Goal: Task Accomplishment & Management: Use online tool/utility

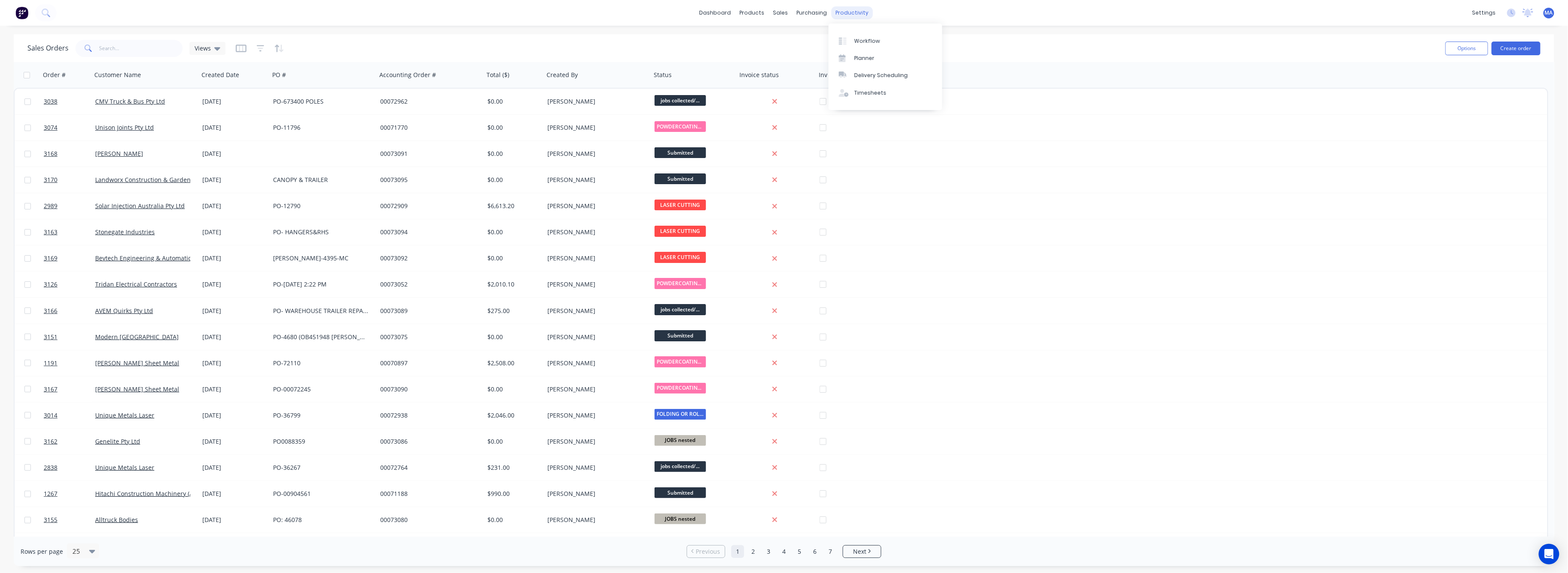
click at [849, 15] on div "productivity" at bounding box center [852, 13] width 41 height 13
click at [862, 37] on link "Workflow" at bounding box center [885, 41] width 114 height 17
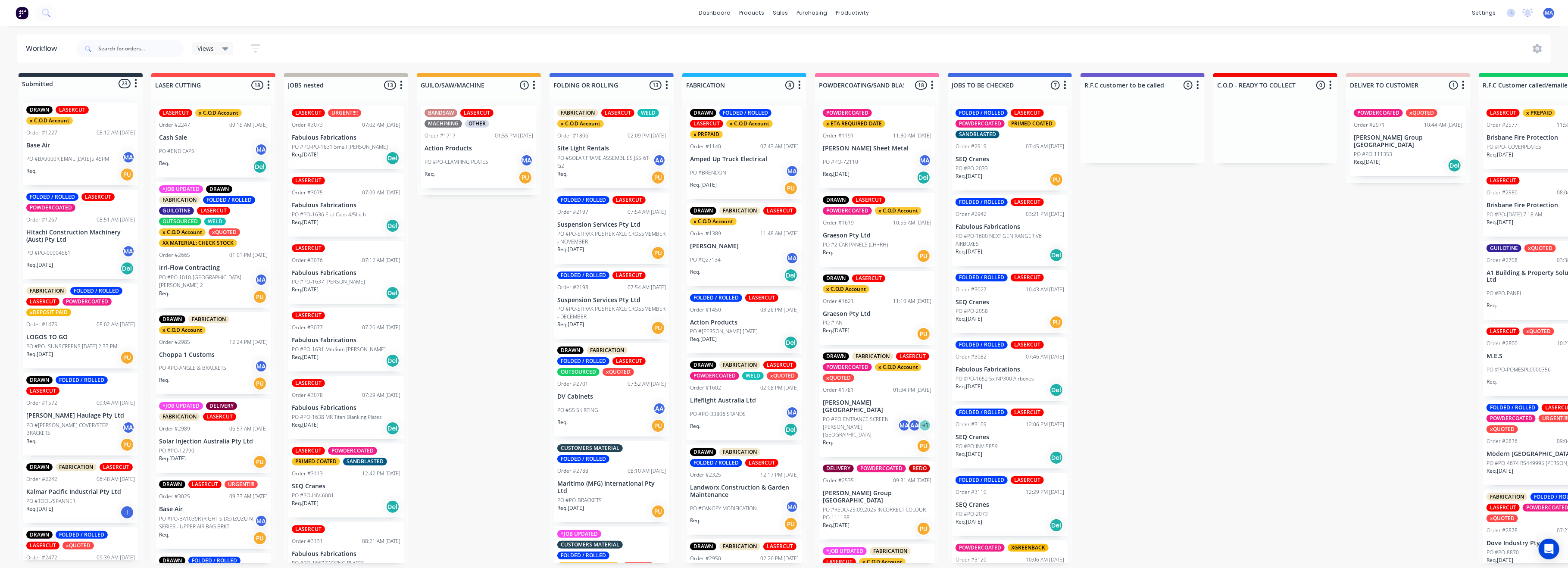
scroll to position [0, 744]
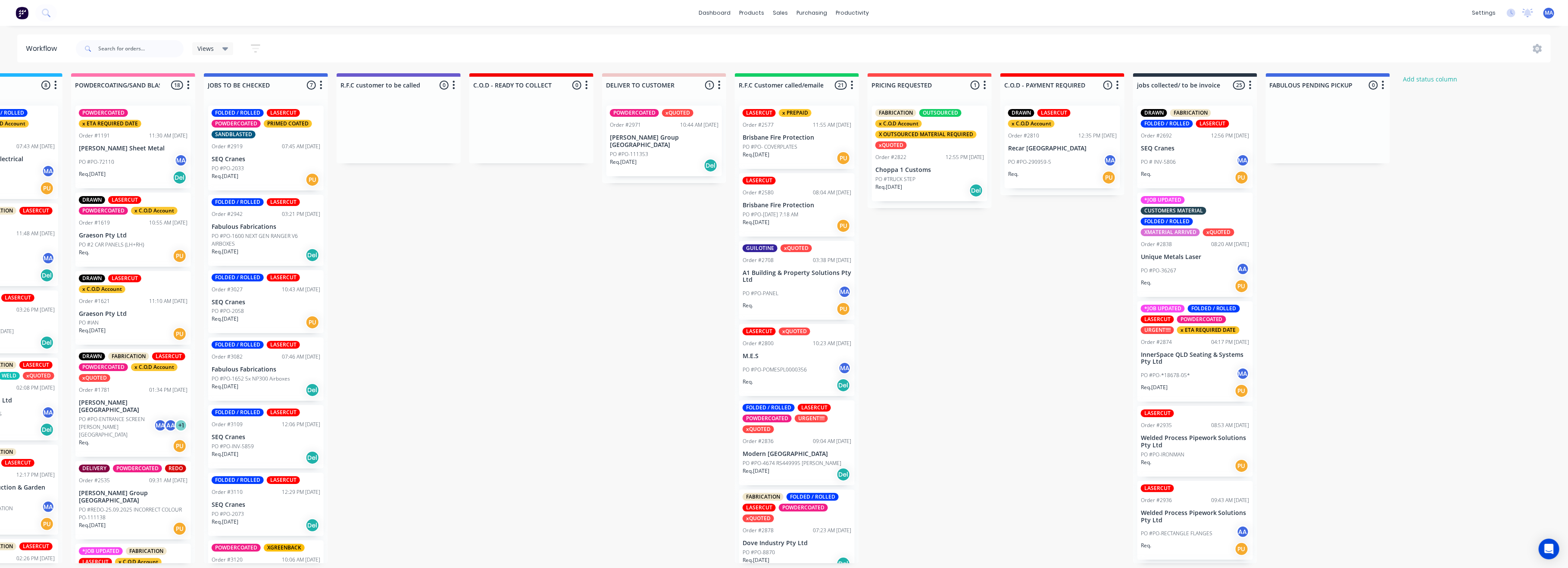
drag, startPoint x: 1148, startPoint y: 311, endPoint x: 1307, endPoint y: 290, distance: 160.4
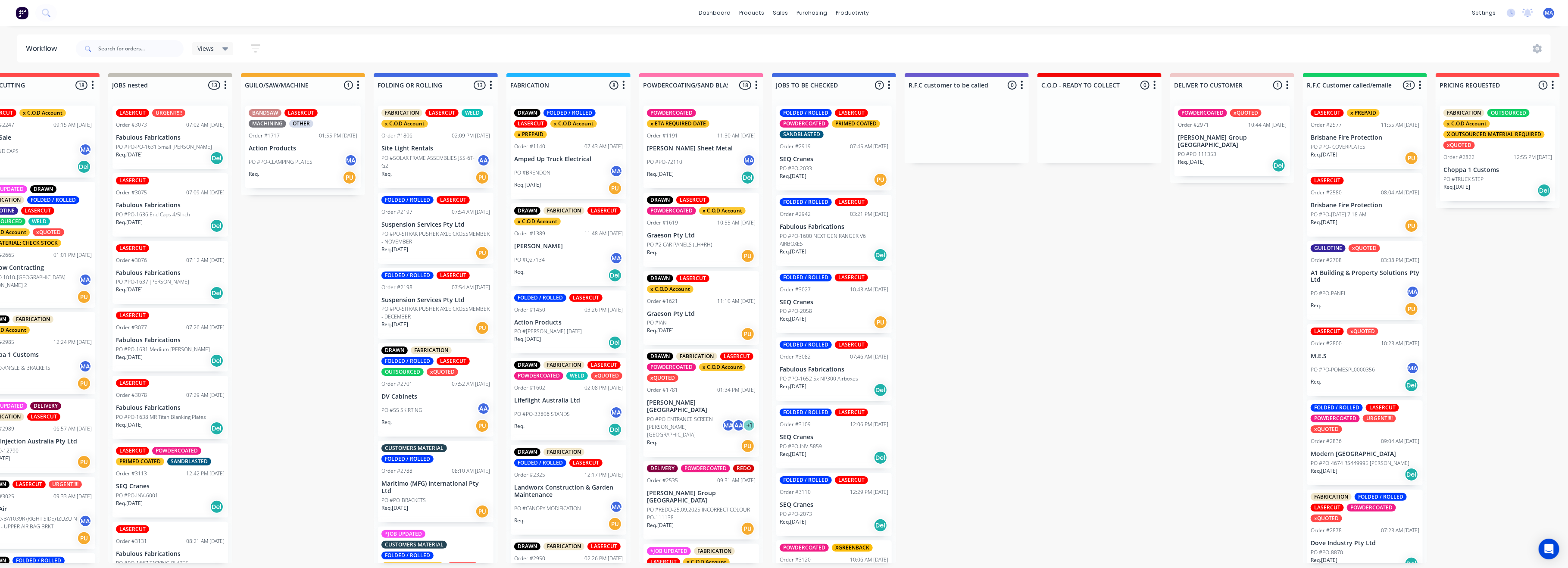
scroll to position [4, 0]
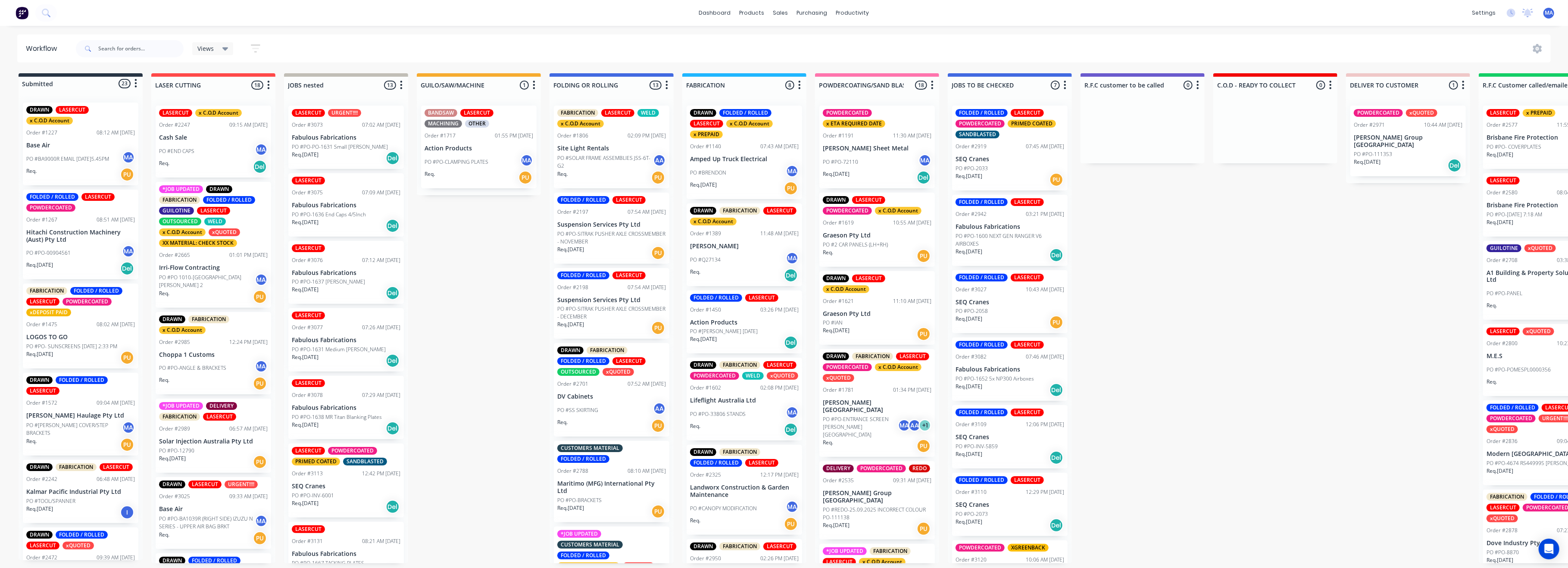
drag, startPoint x: 1272, startPoint y: 294, endPoint x: 1168, endPoint y: 308, distance: 104.9
drag, startPoint x: 1170, startPoint y: 309, endPoint x: 1162, endPoint y: 309, distance: 8.0
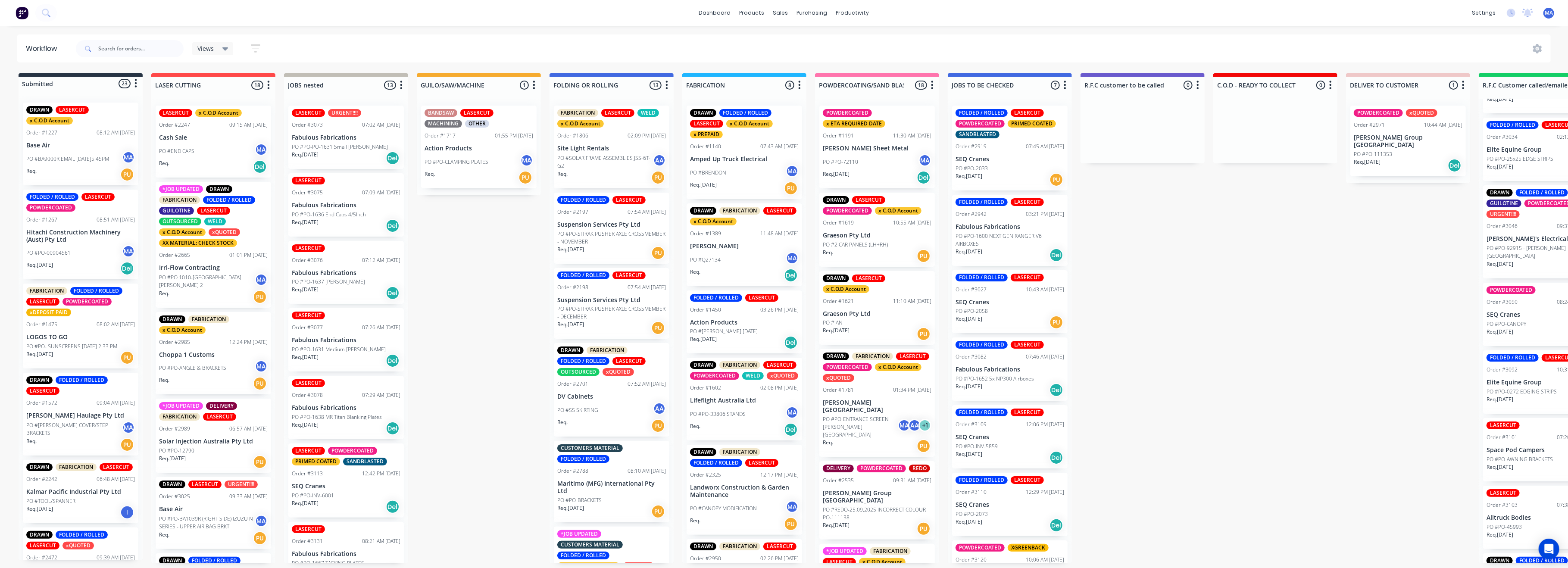
scroll to position [1250, 0]
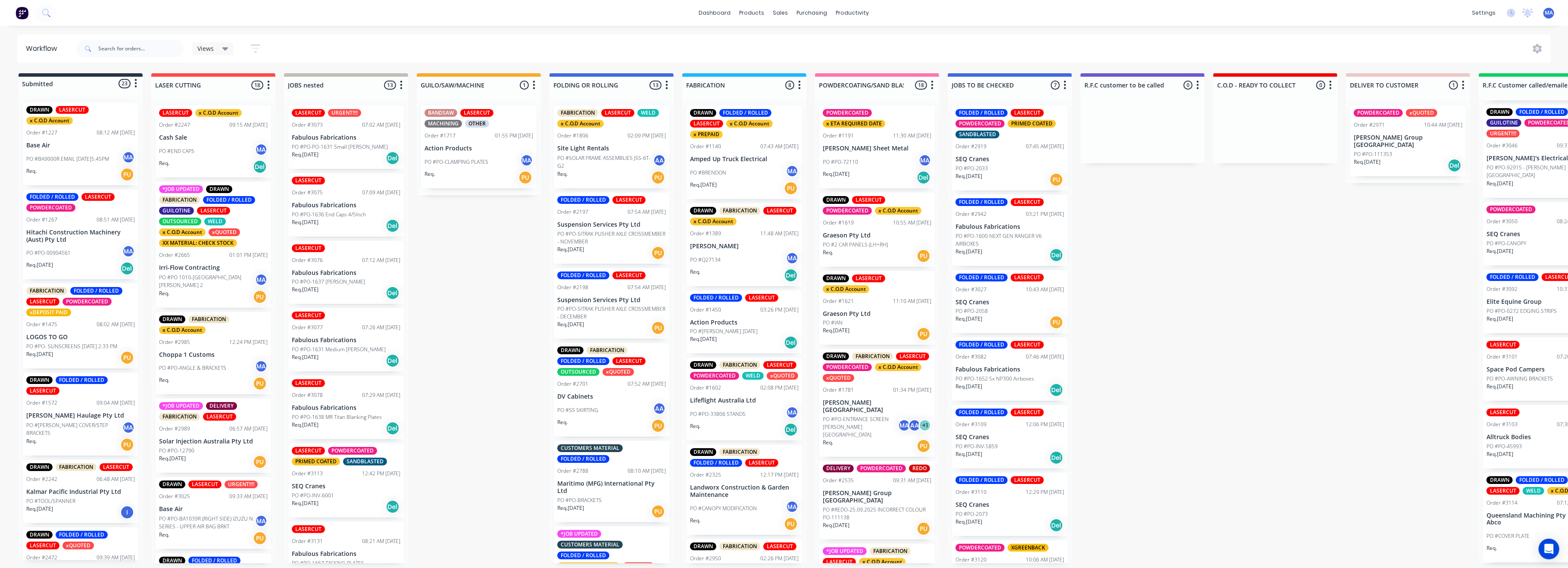
drag, startPoint x: 476, startPoint y: 311, endPoint x: 221, endPoint y: 311, distance: 255.0
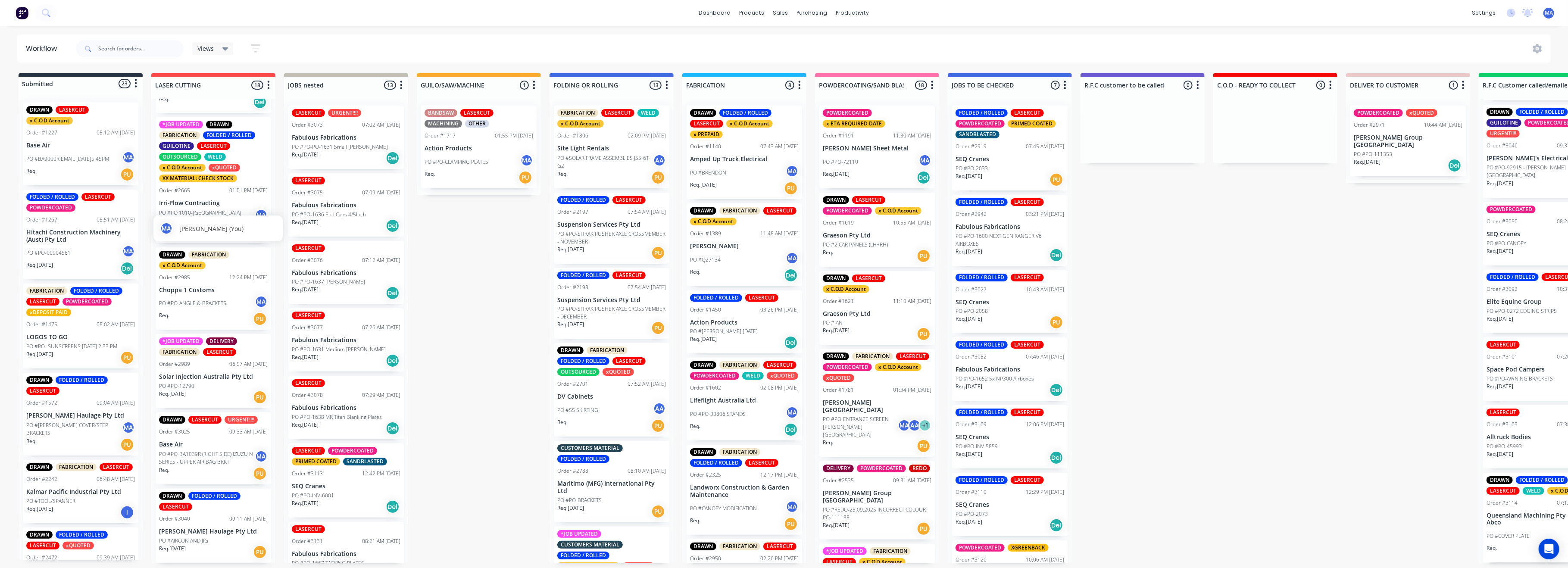
scroll to position [73, 0]
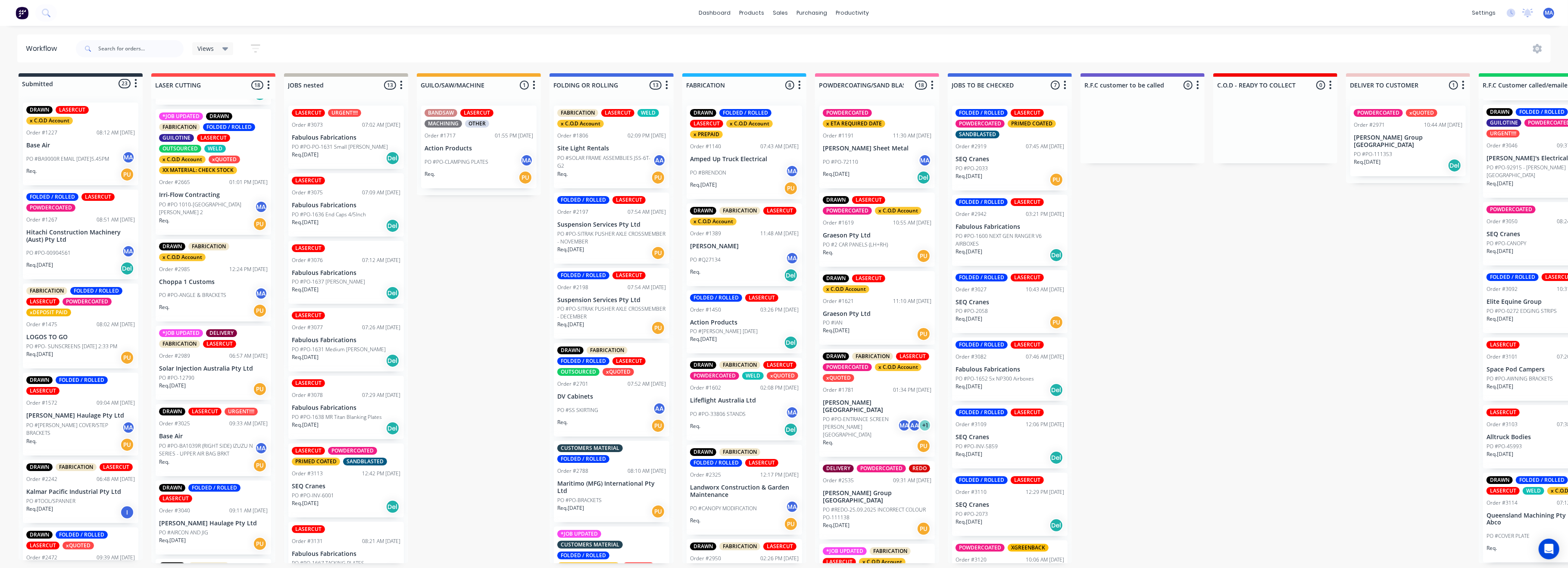
drag, startPoint x: 445, startPoint y: 254, endPoint x: 466, endPoint y: 258, distance: 21.4
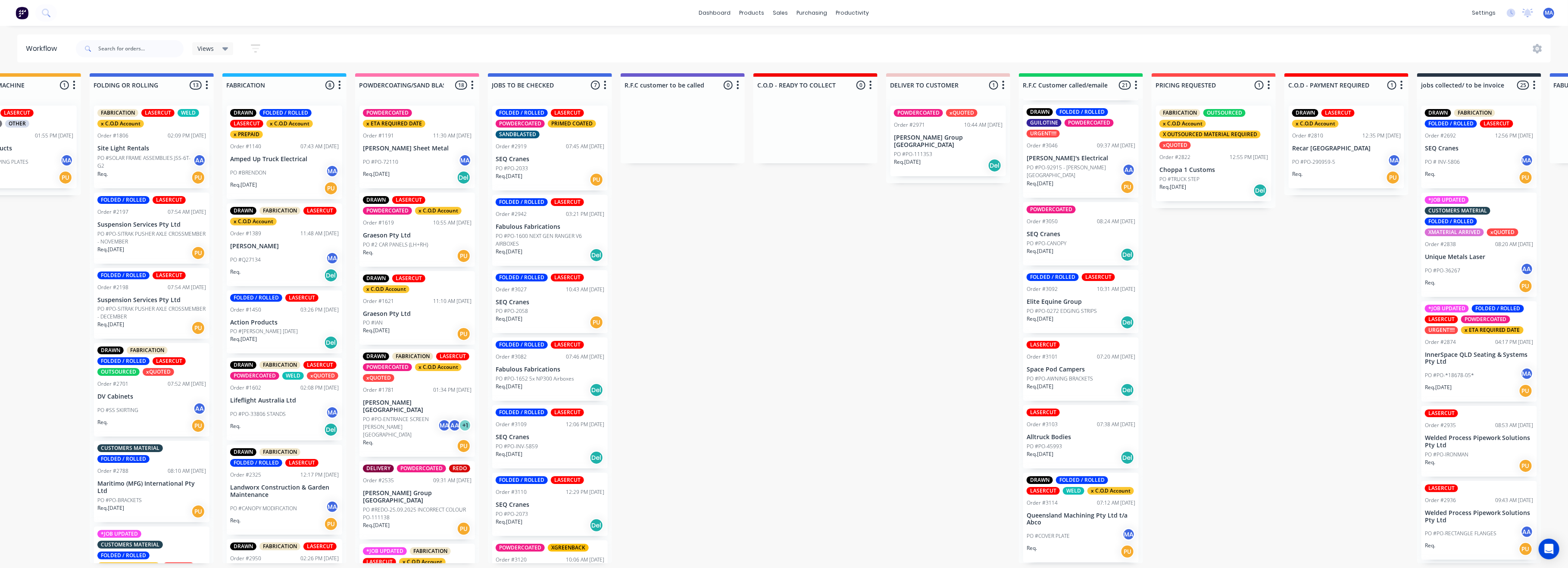
scroll to position [4, 713]
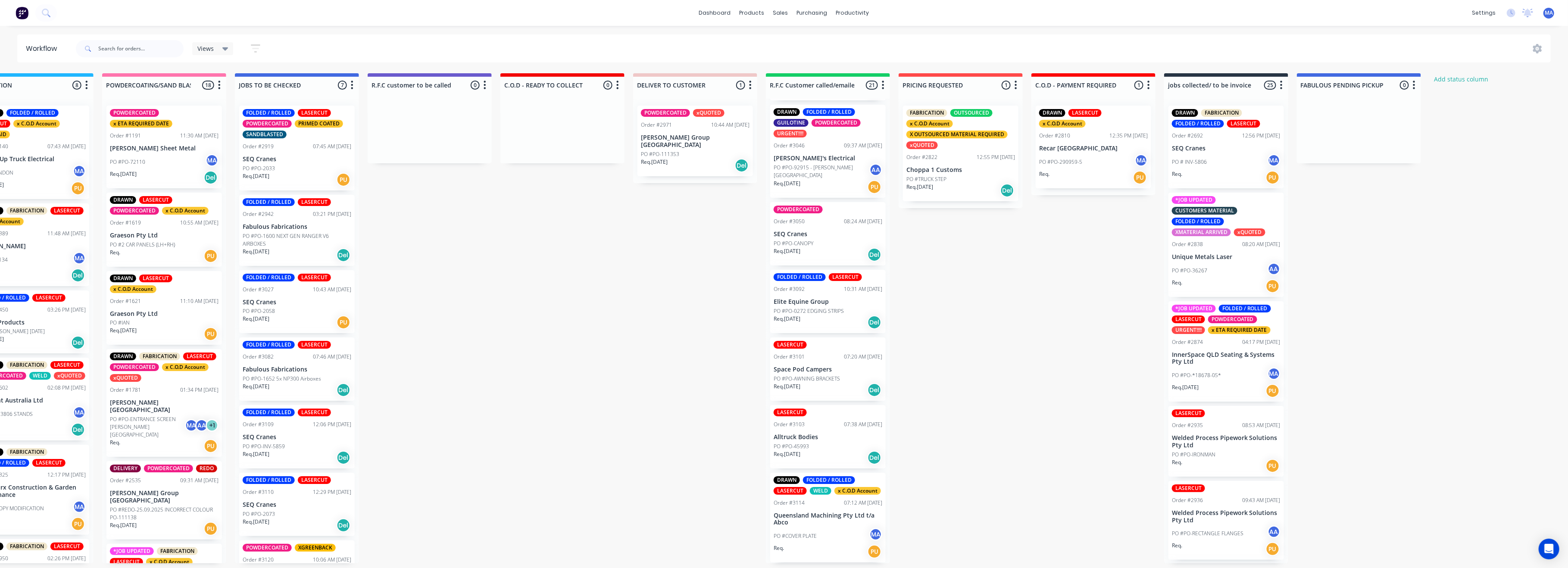
drag, startPoint x: 466, startPoint y: 258, endPoint x: 564, endPoint y: 264, distance: 98.2
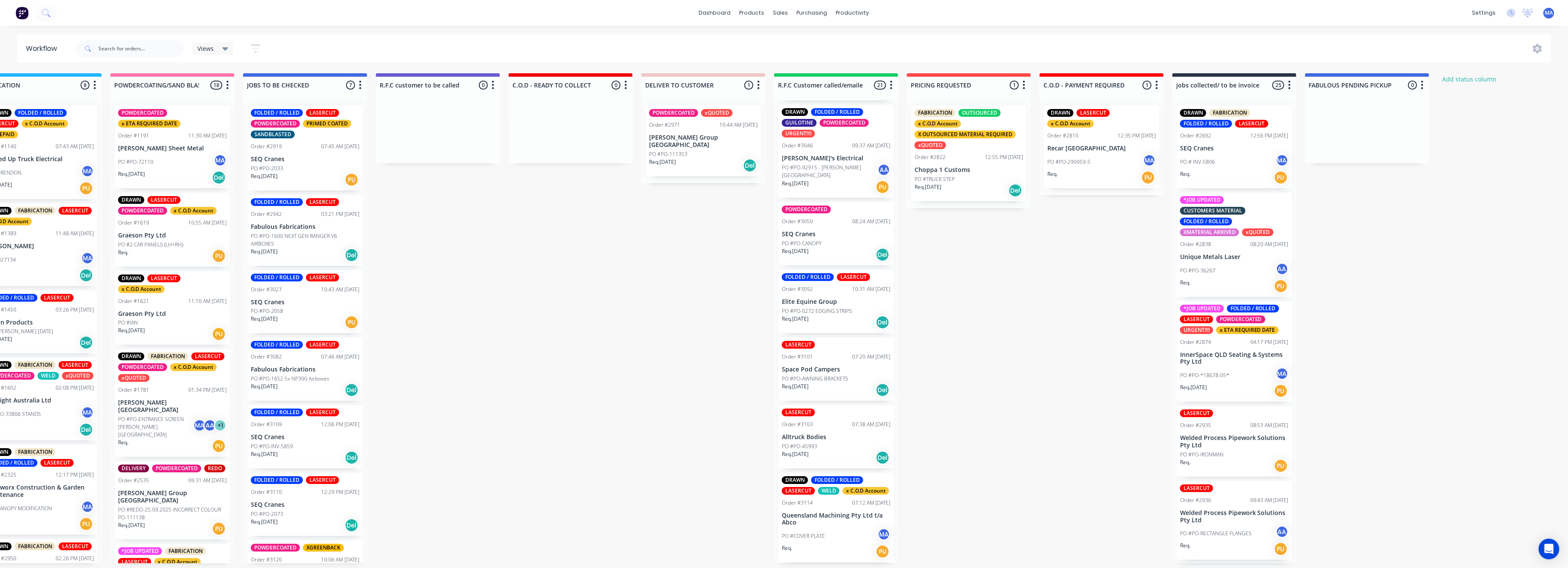
scroll to position [2, 670]
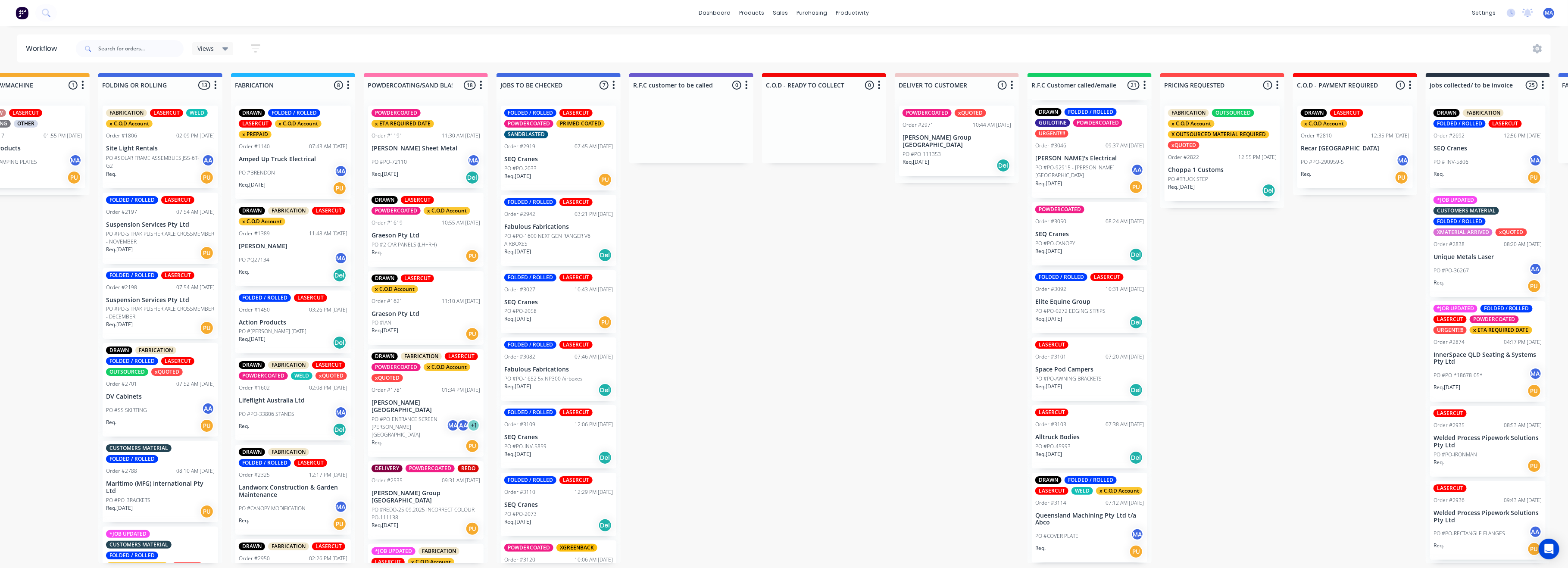
drag, startPoint x: 548, startPoint y: 274, endPoint x: 491, endPoint y: 263, distance: 58.1
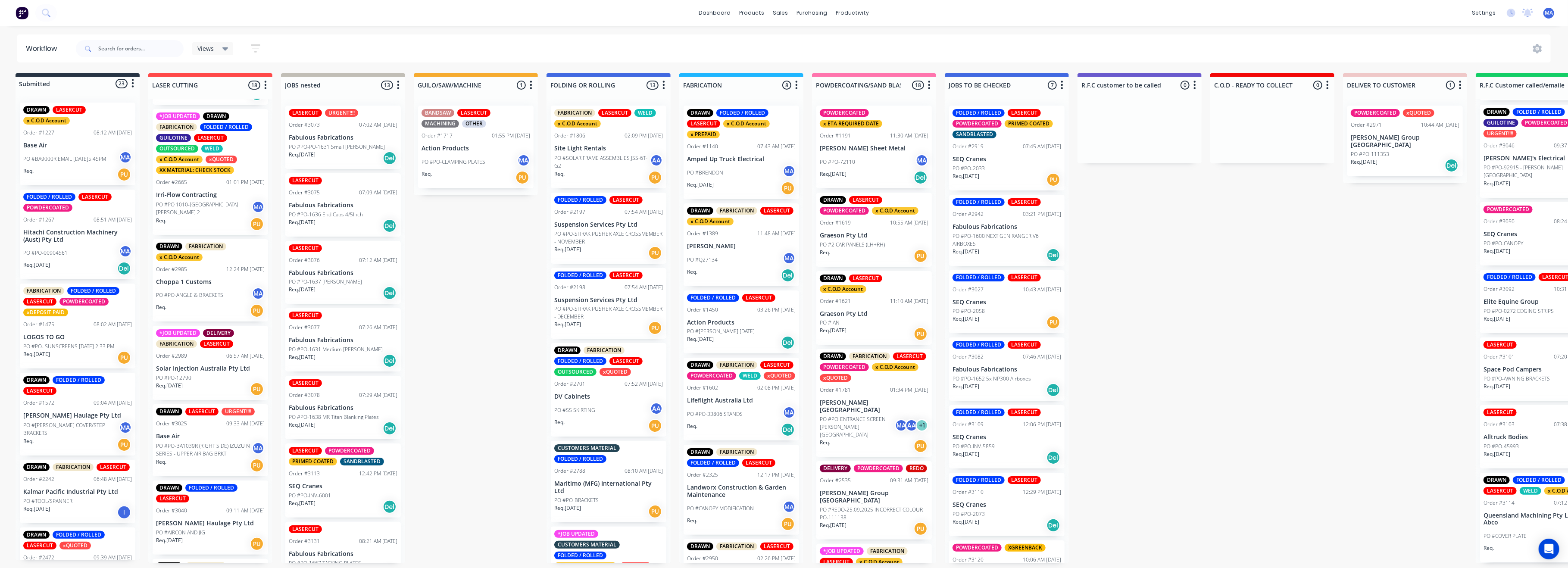
scroll to position [0, 0]
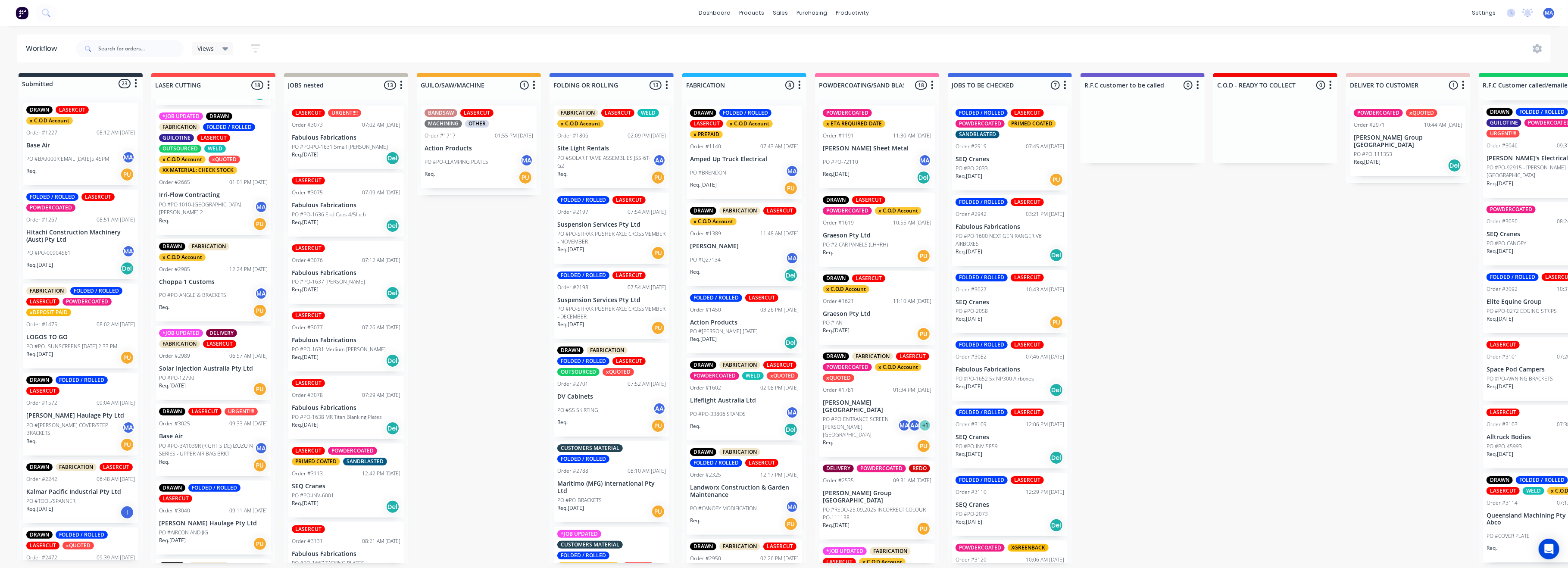
drag, startPoint x: 42, startPoint y: 308, endPoint x: 17, endPoint y: 276, distance: 40.6
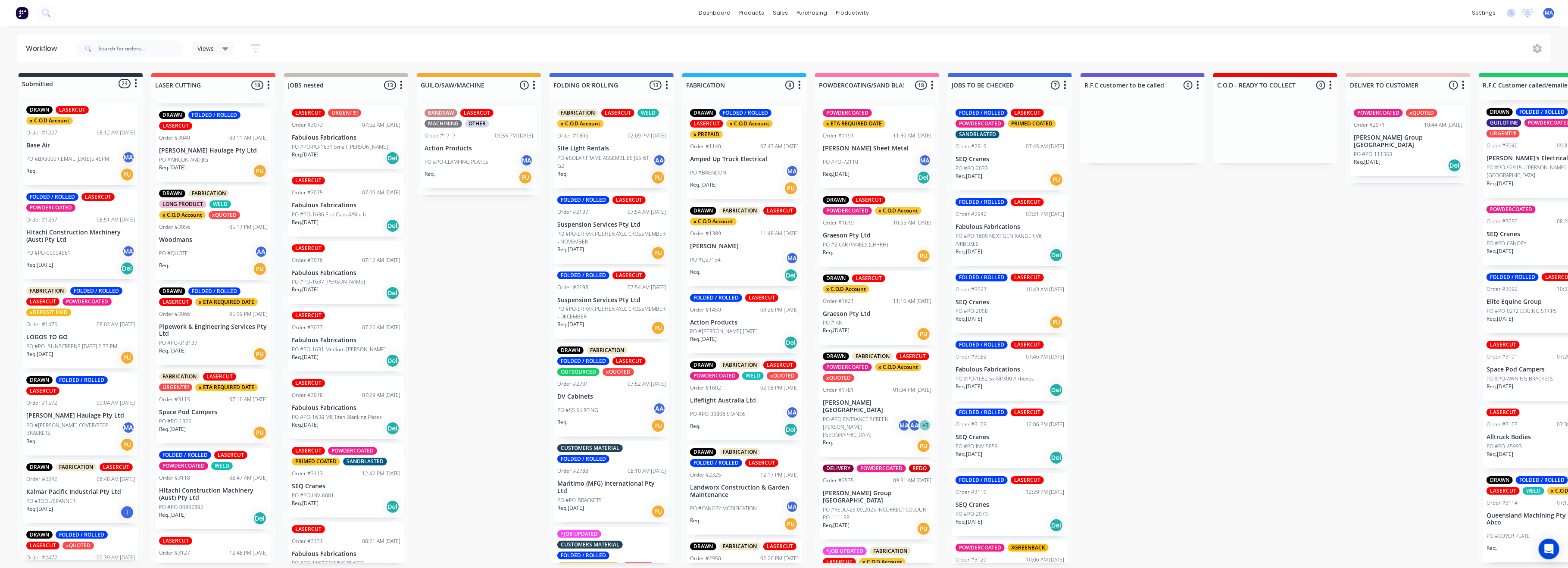
scroll to position [999, 0]
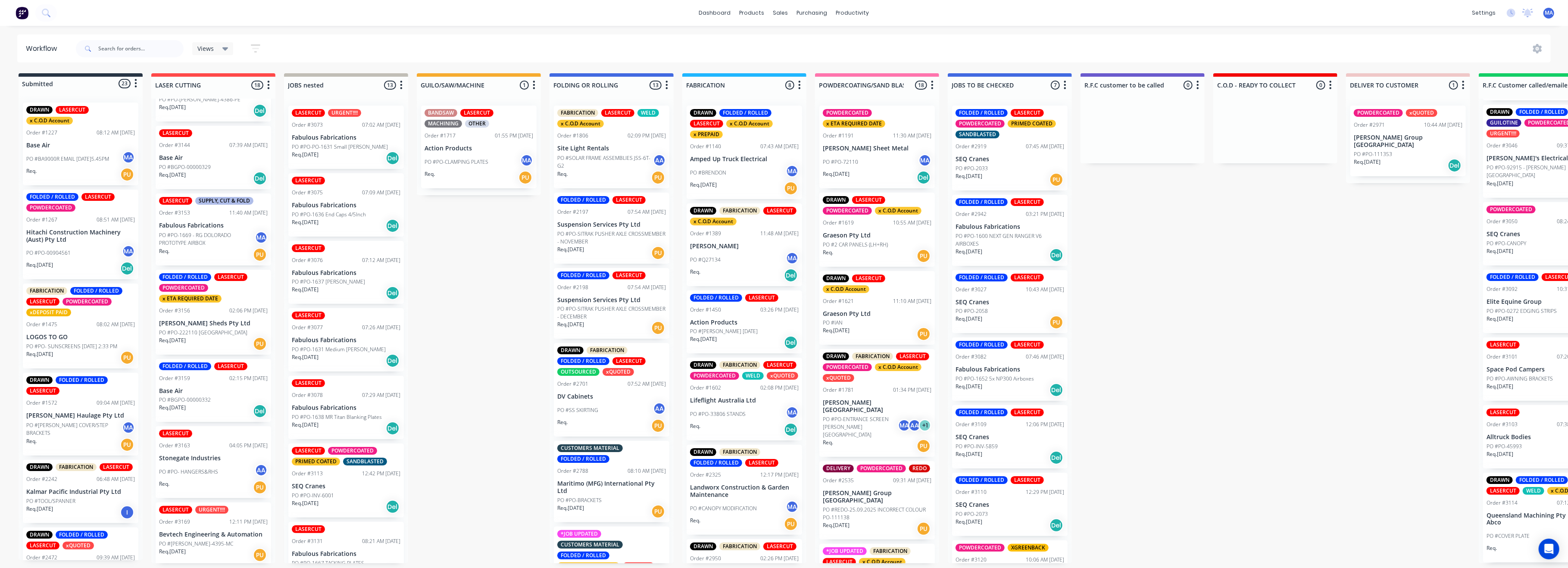
drag, startPoint x: 188, startPoint y: 157, endPoint x: 410, endPoint y: 355, distance: 297.5
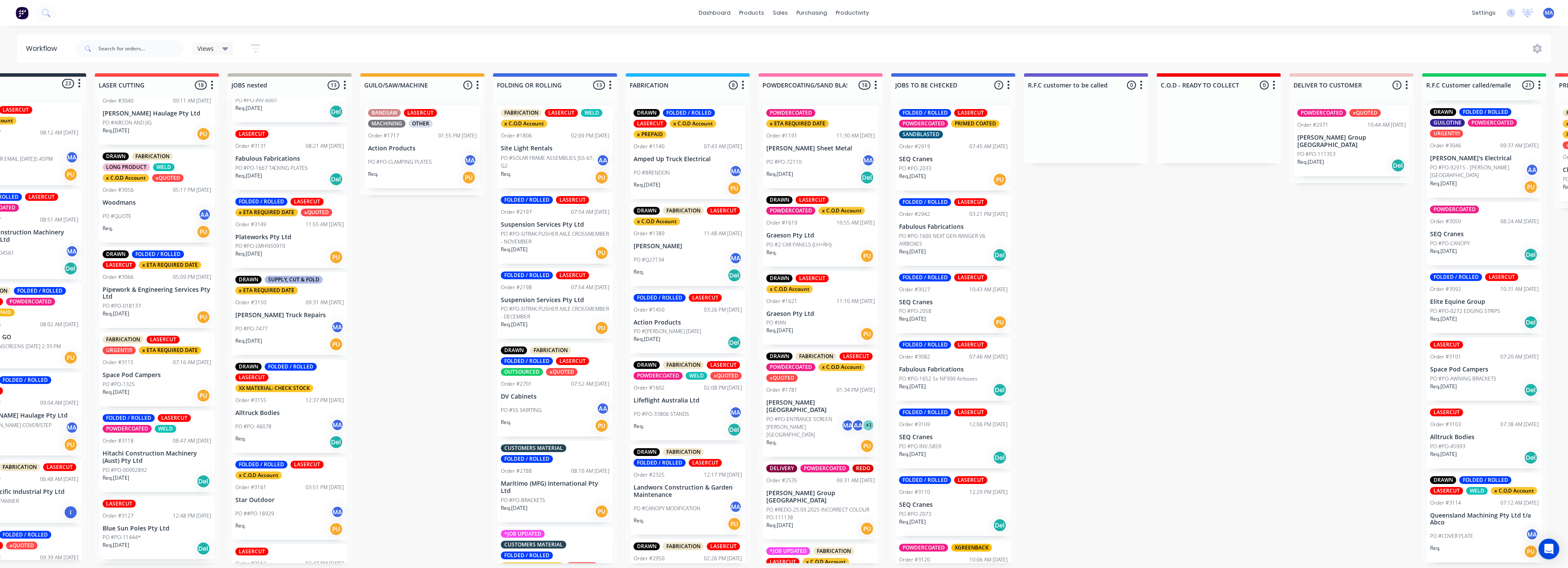
scroll to position [0, 103]
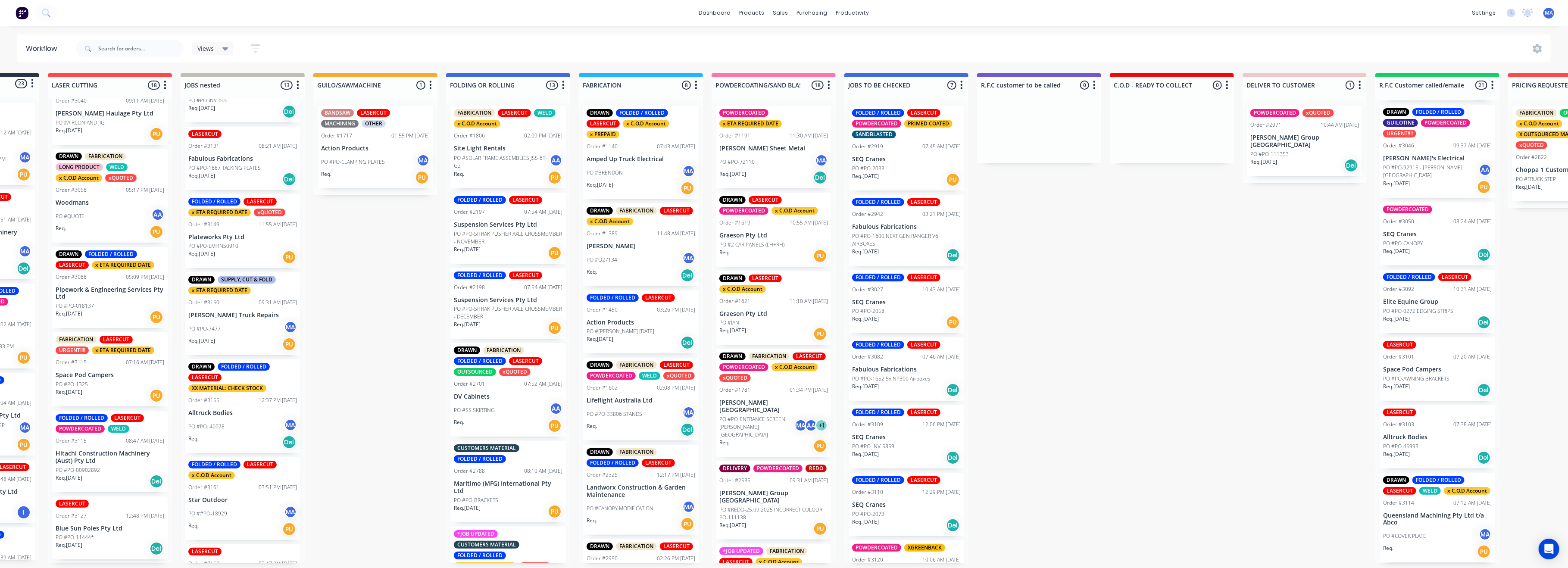
drag, startPoint x: 125, startPoint y: 333, endPoint x: 170, endPoint y: 318, distance: 47.4
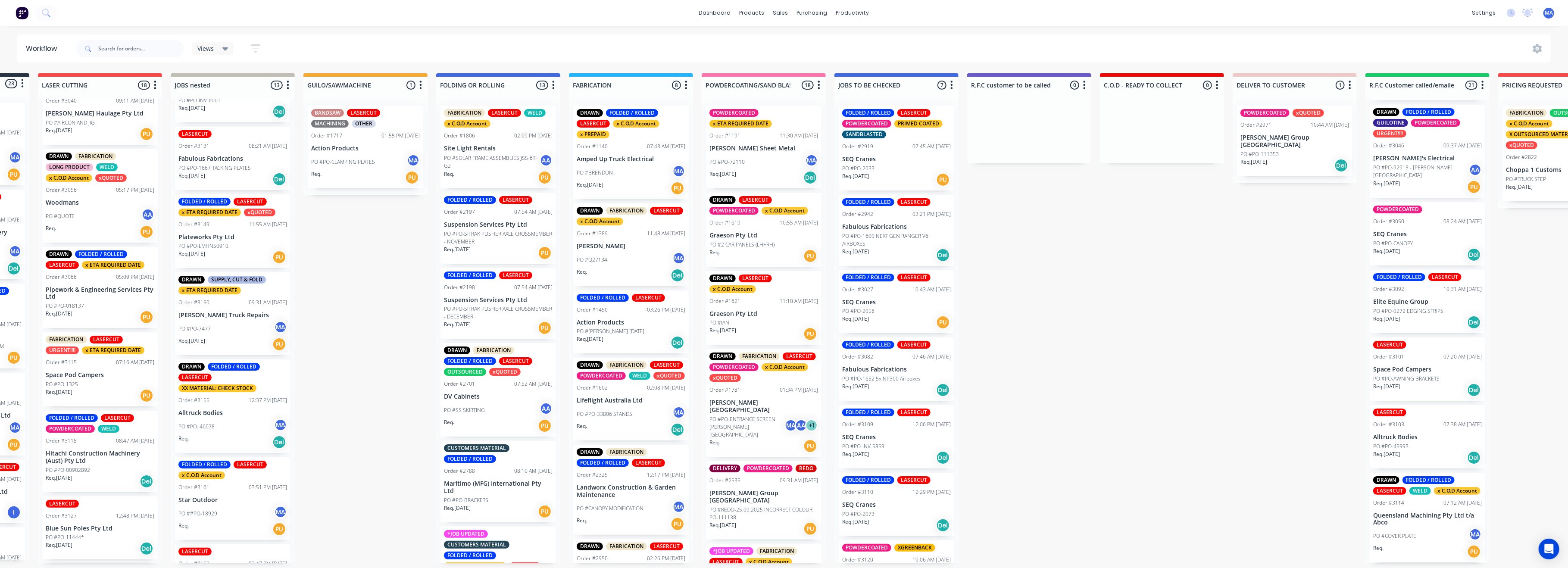
drag, startPoint x: 42, startPoint y: 353, endPoint x: 76, endPoint y: 338, distance: 37.2
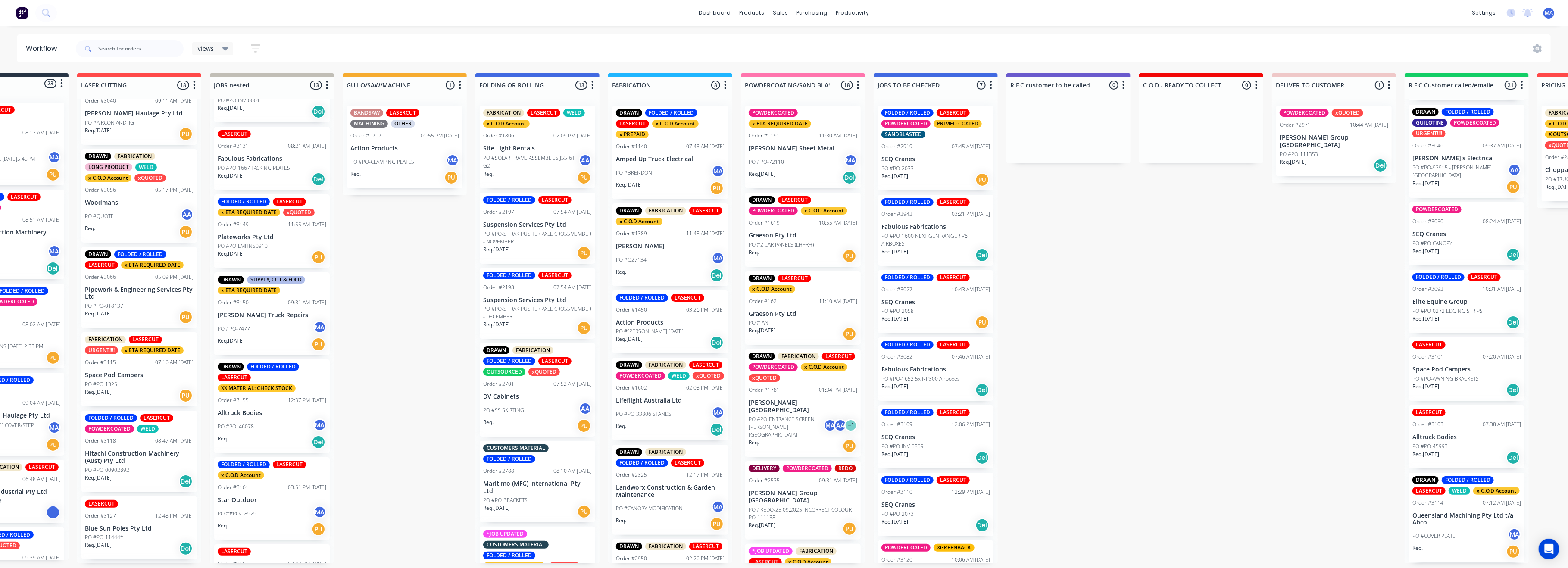
scroll to position [4, 0]
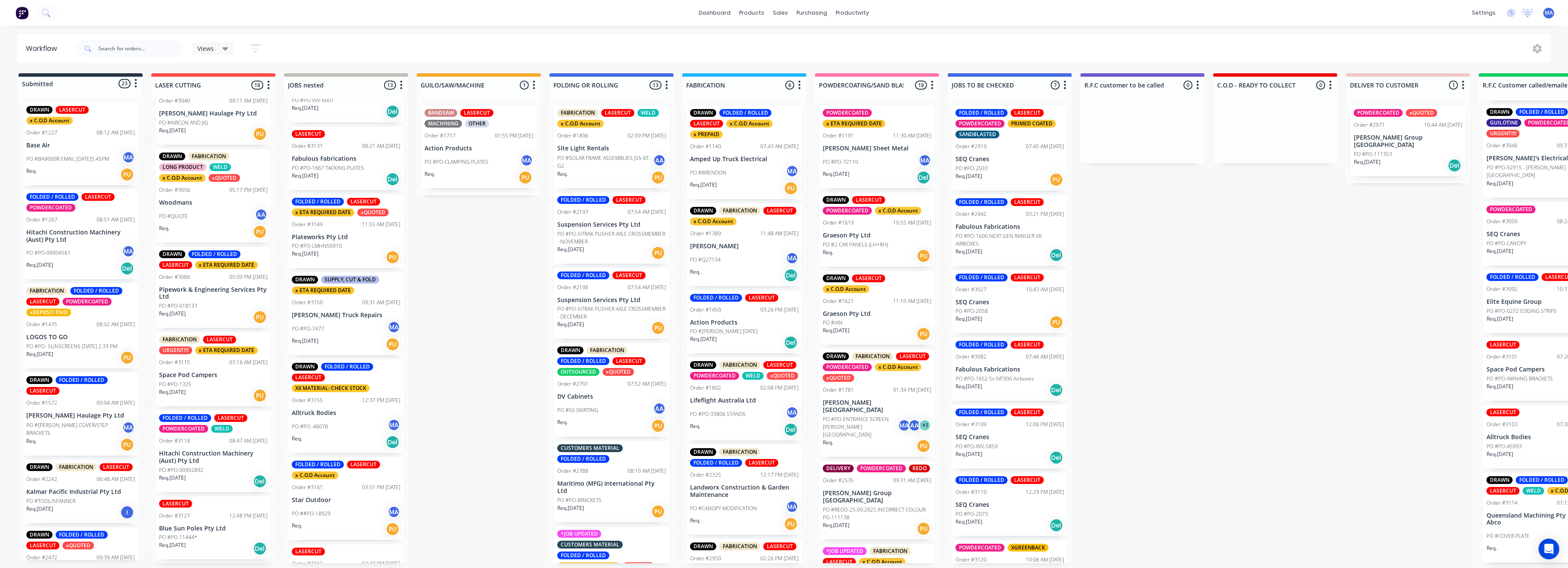
drag, startPoint x: 76, startPoint y: 338, endPoint x: 0, endPoint y: 381, distance: 87.3
click at [501, 298] on div "Submitted 23 Status colour #273444 hex #273444 Save Cancel Summaries Total orde…" at bounding box center [1149, 318] width 2312 height 490
drag, startPoint x: 447, startPoint y: 247, endPoint x: 128, endPoint y: 253, distance: 319.1
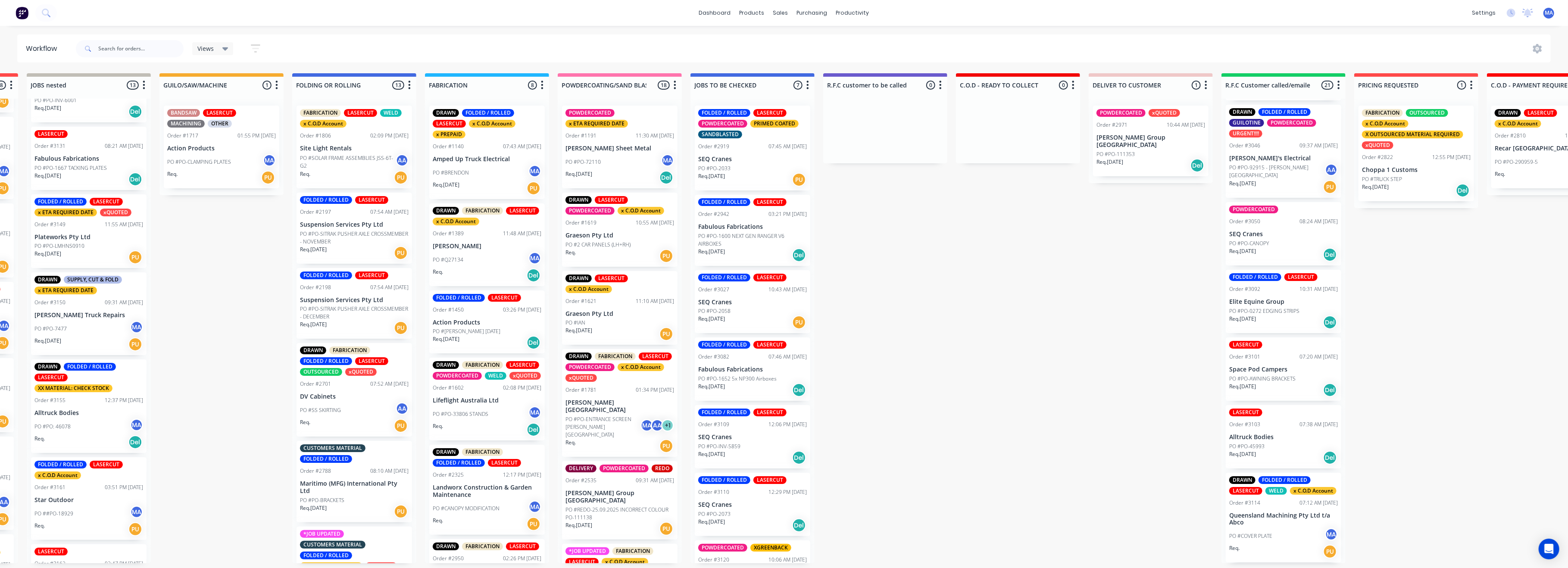
scroll to position [0, 447]
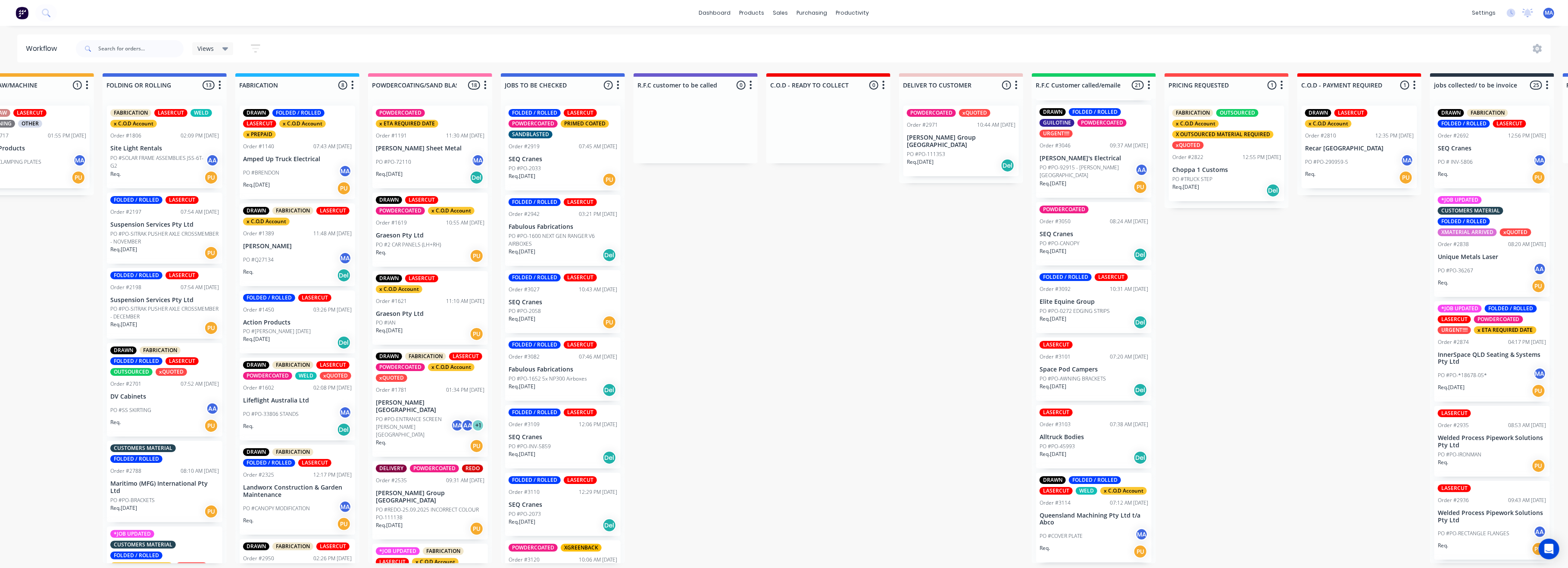
drag, startPoint x: 904, startPoint y: 237, endPoint x: 989, endPoint y: 192, distance: 96.2
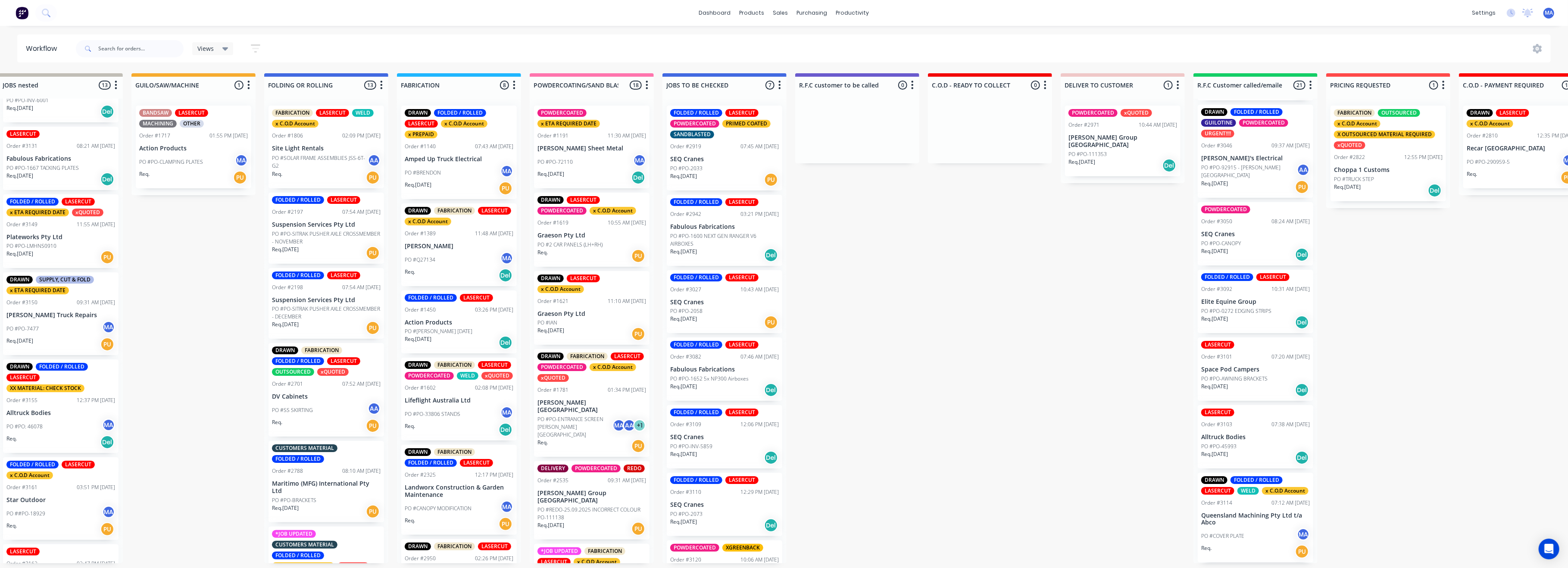
scroll to position [4, 0]
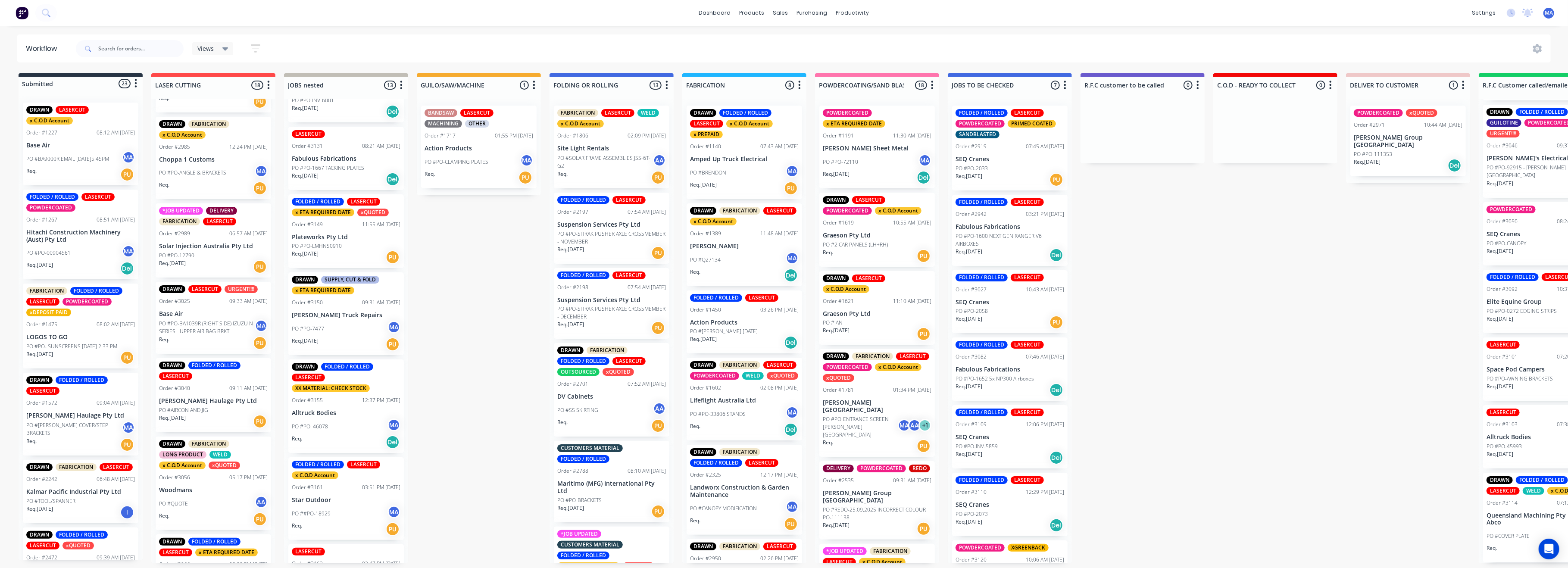
drag, startPoint x: 845, startPoint y: 256, endPoint x: 723, endPoint y: 238, distance: 123.3
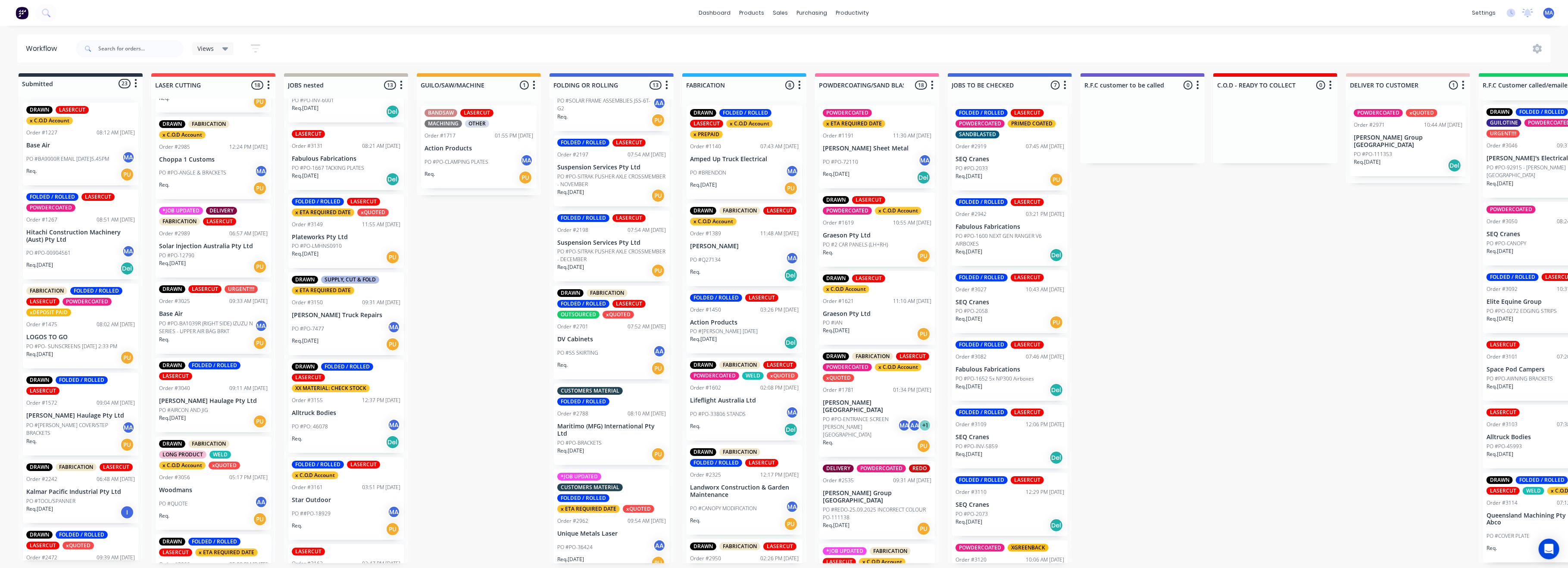
scroll to position [0, 0]
click at [354, 237] on p "Plateworks Pty Ltd" at bounding box center [346, 237] width 108 height 7
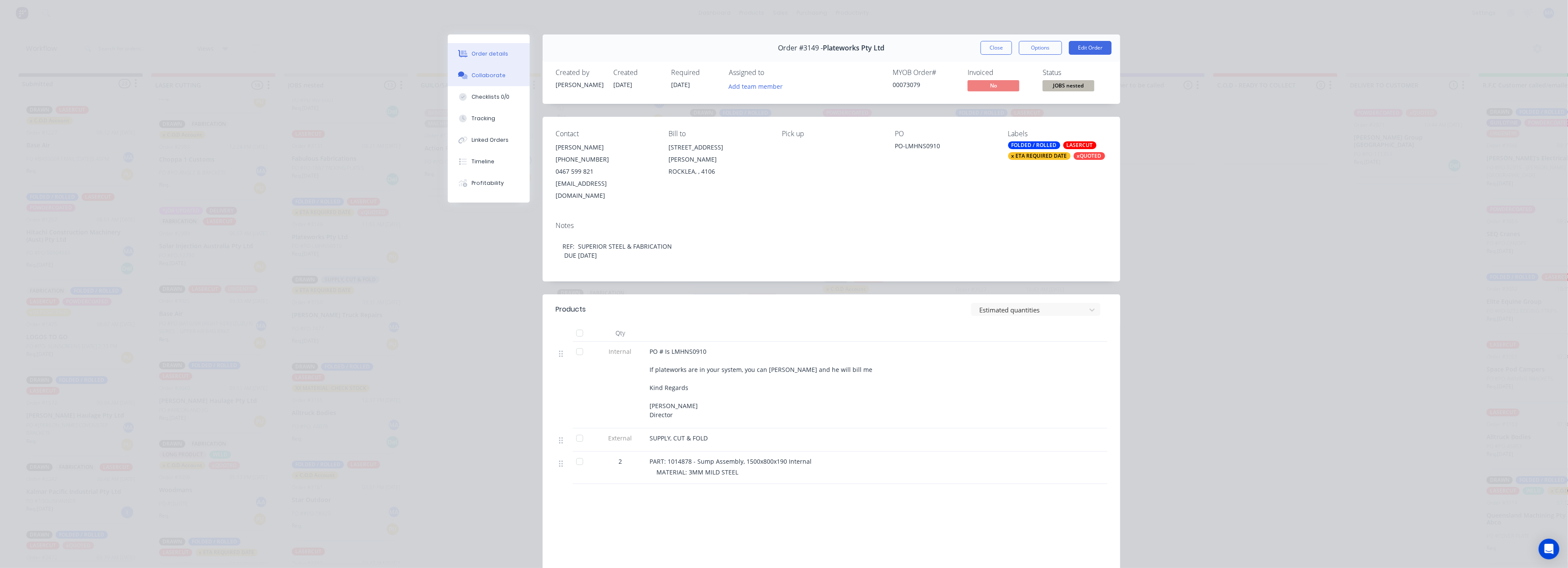
click at [490, 72] on div "Collaborate" at bounding box center [489, 75] width 34 height 8
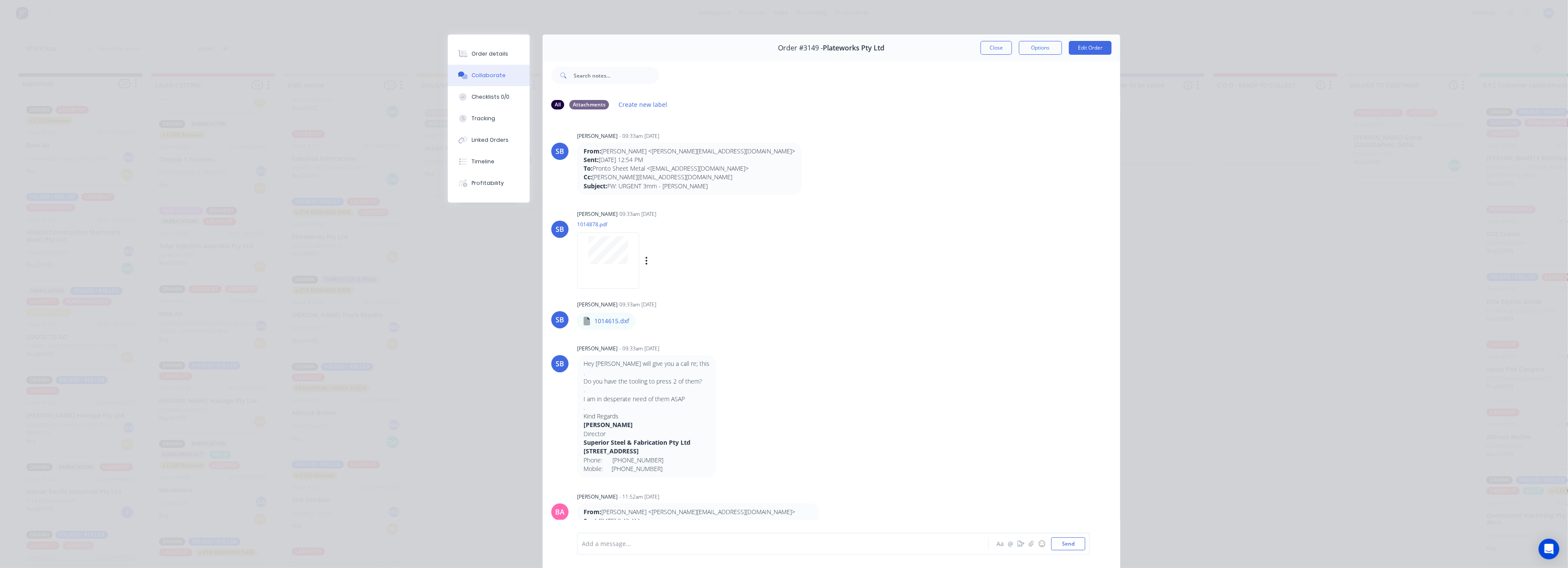
scroll to position [58, 0]
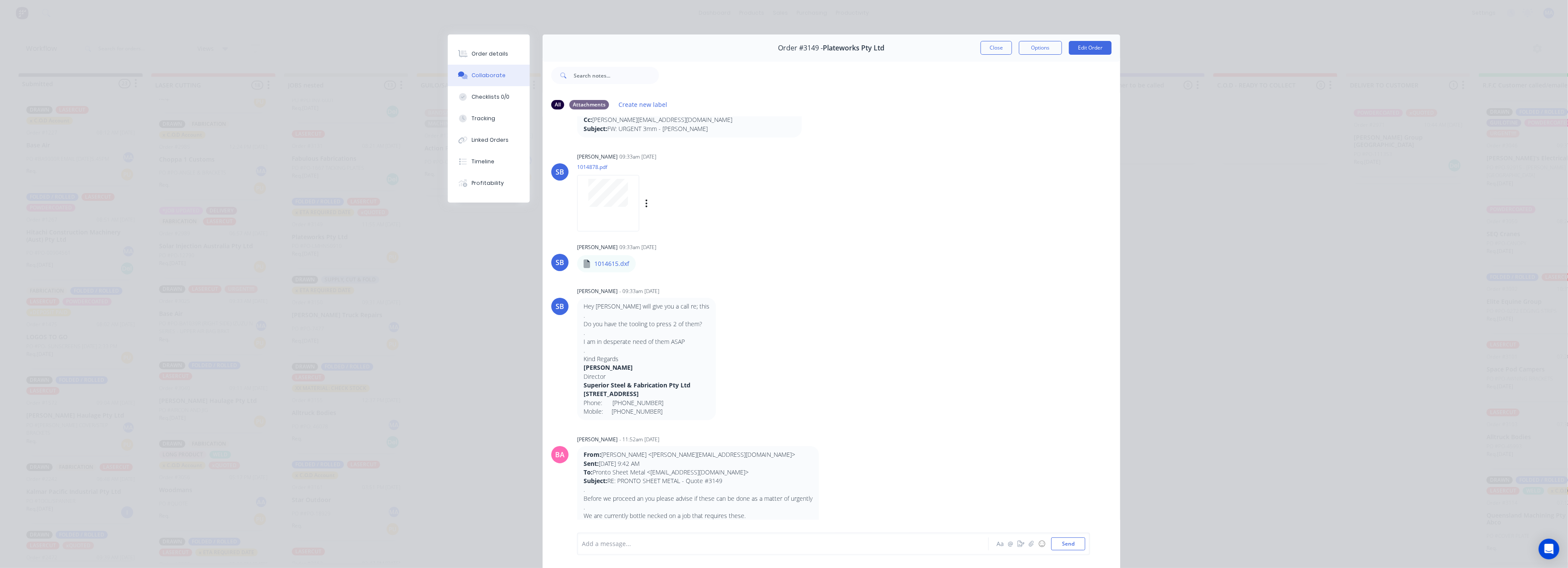
click at [603, 212] on div at bounding box center [608, 203] width 62 height 56
drag, startPoint x: 999, startPoint y: 43, endPoint x: 990, endPoint y: 53, distance: 13.5
click at [999, 43] on button "Close" at bounding box center [996, 48] width 31 height 14
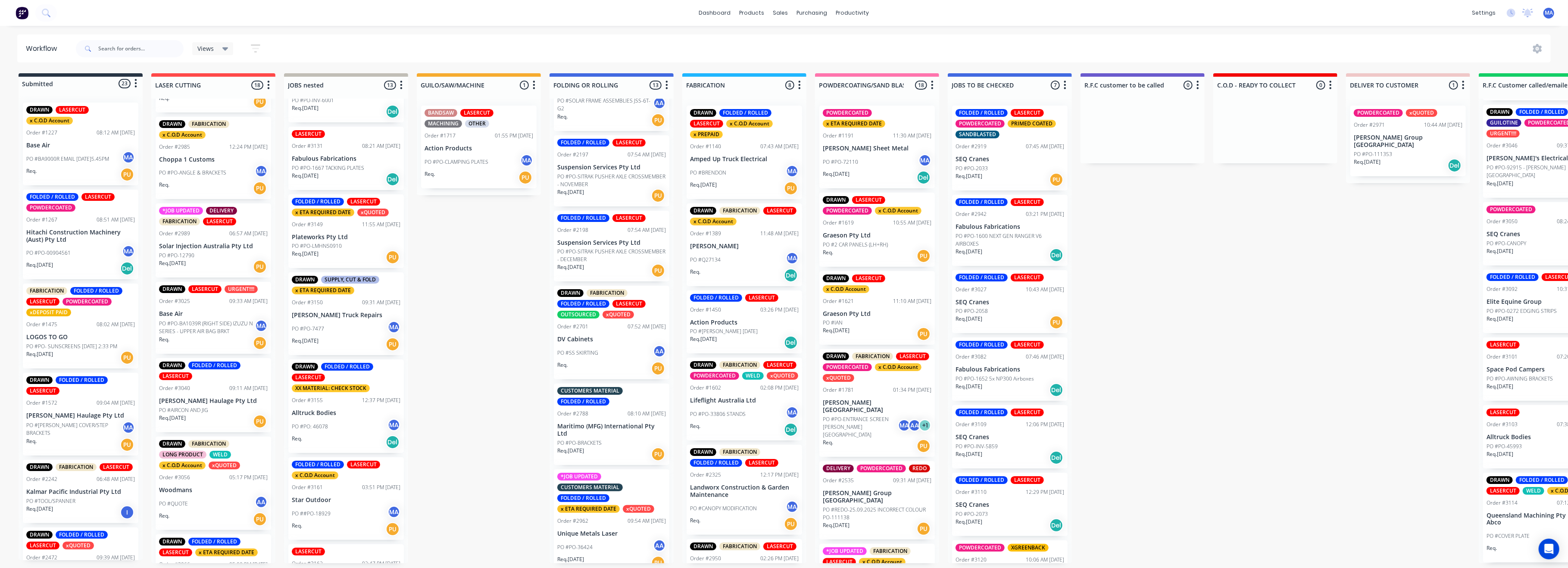
click at [336, 231] on div "FOLDED / ROLLED LASERCUT x ETA REQUIRED DATE xQUOTED Order #3149 11:55 AM [DATE…" at bounding box center [346, 231] width 116 height 74
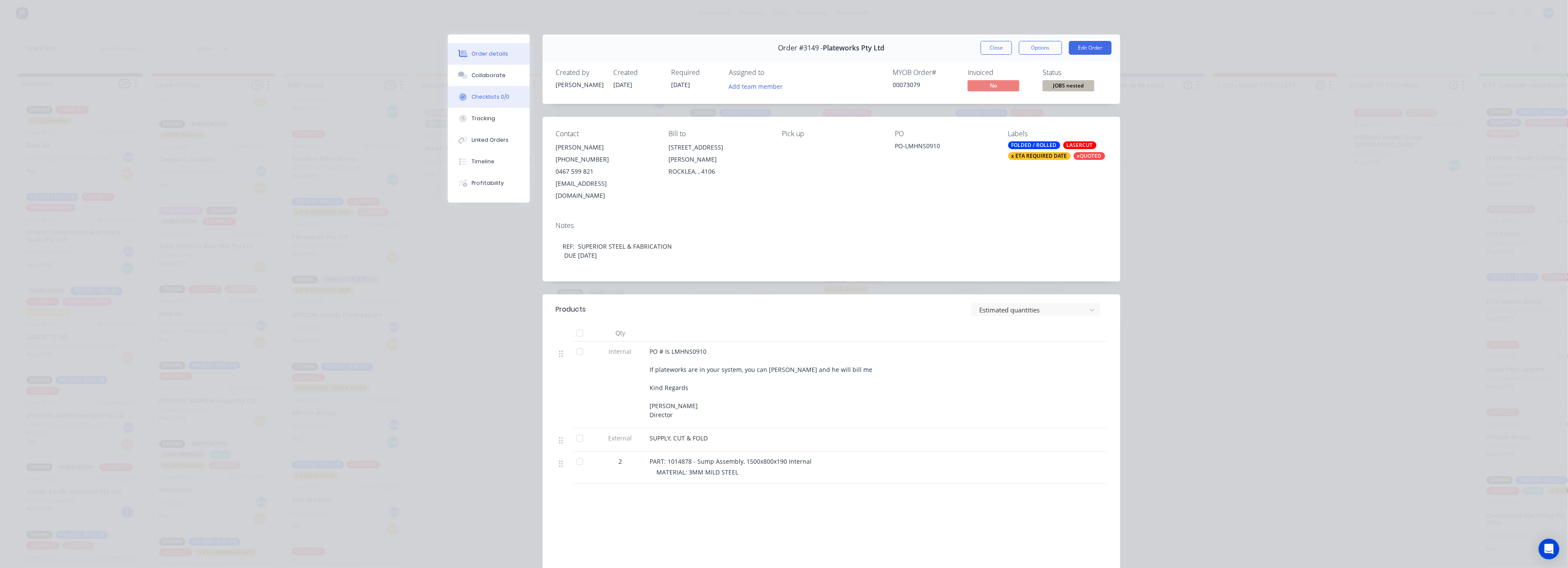
click at [474, 88] on button "Checklists 0/0" at bounding box center [489, 97] width 82 height 21
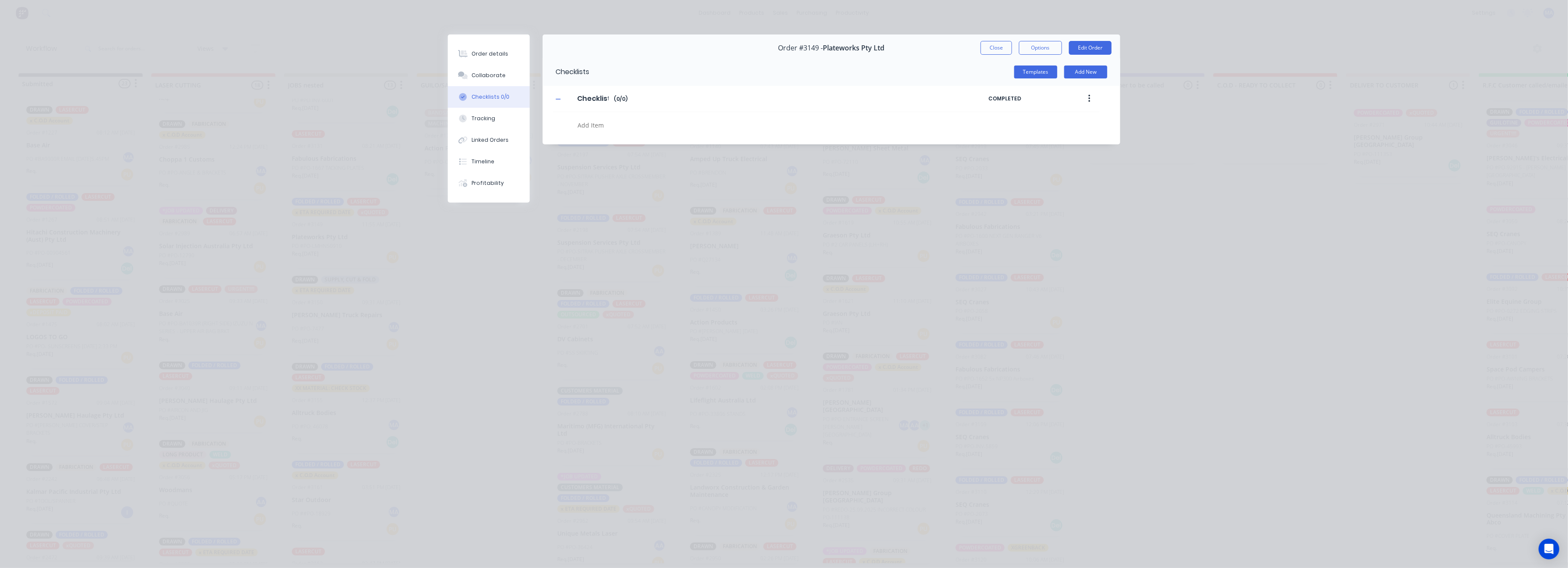
type textarea "x"
click at [483, 78] on div "Collaborate" at bounding box center [489, 75] width 34 height 8
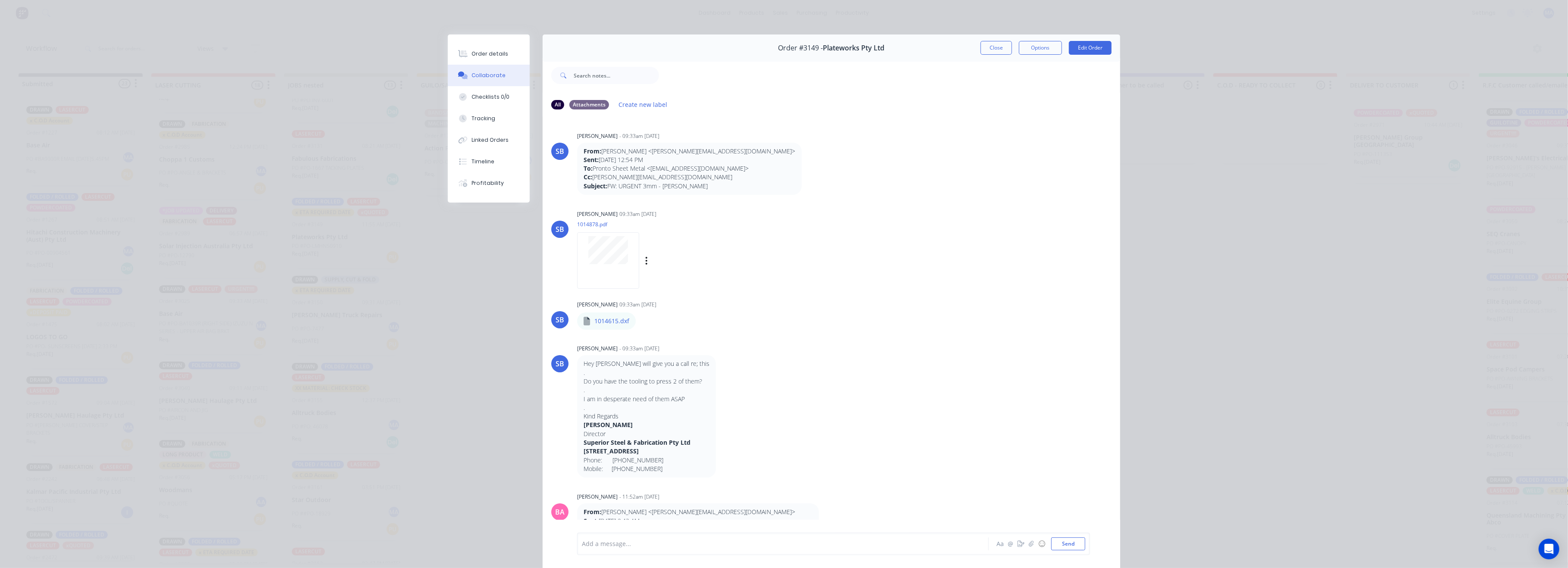
click at [608, 268] on div at bounding box center [608, 261] width 62 height 56
click at [981, 45] on button "Close" at bounding box center [996, 48] width 31 height 14
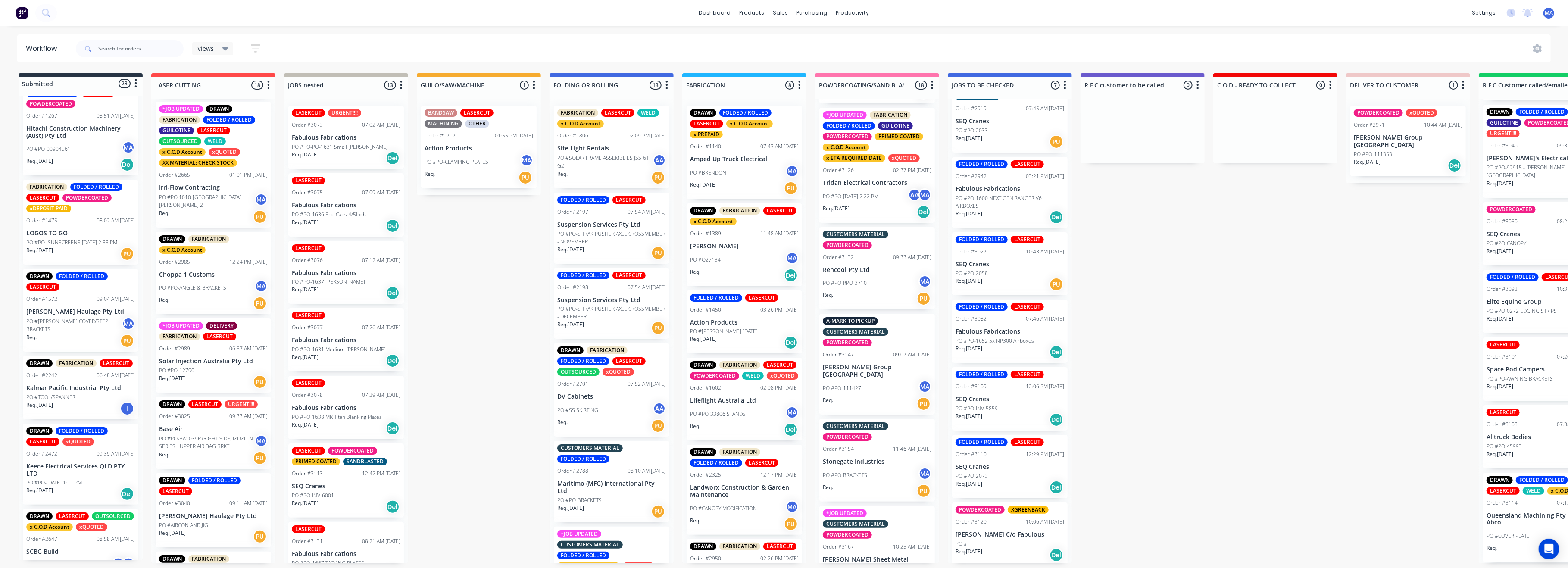
scroll to position [0, 0]
